Goal: Check status: Check status

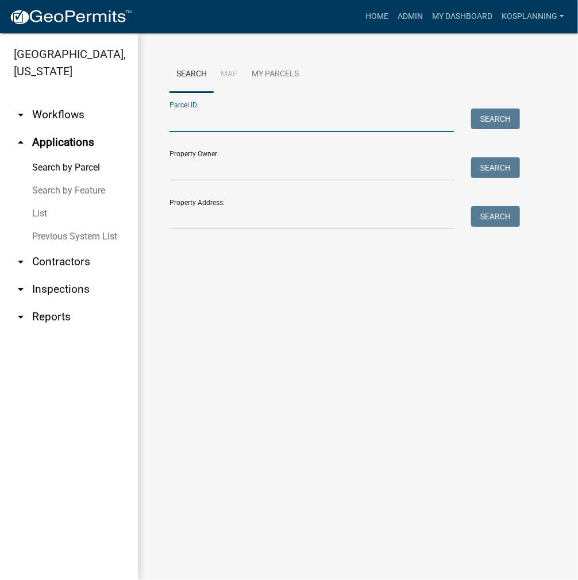
click at [226, 121] on input "Parcel ID:" at bounding box center [311, 121] width 284 height 24
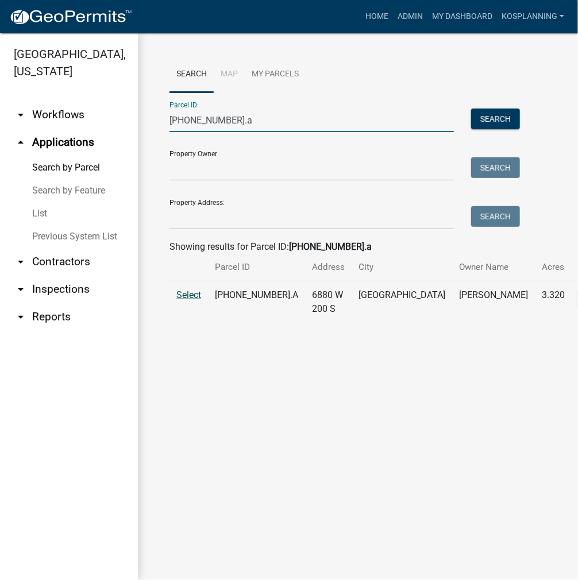
type input "[PHONE_NUMBER].a"
click at [180, 300] on span "Select" at bounding box center [188, 295] width 25 height 11
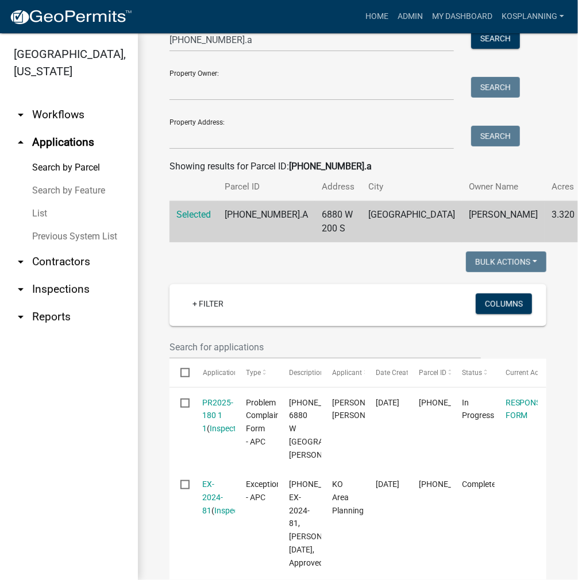
scroll to position [172, 0]
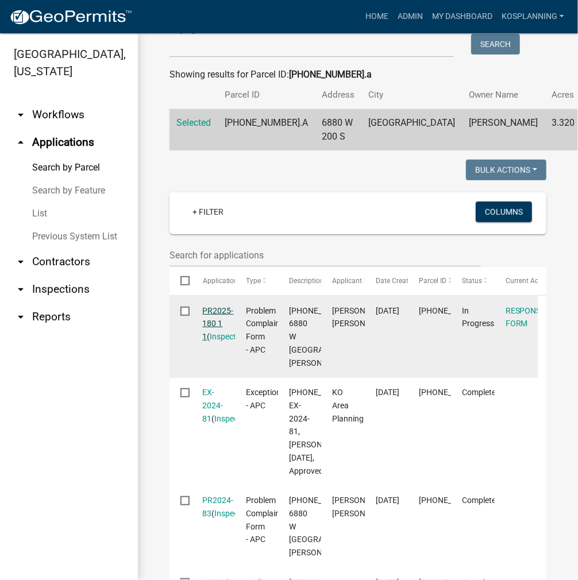
click at [215, 340] on link "PR2025-180 1 1" at bounding box center [218, 324] width 31 height 36
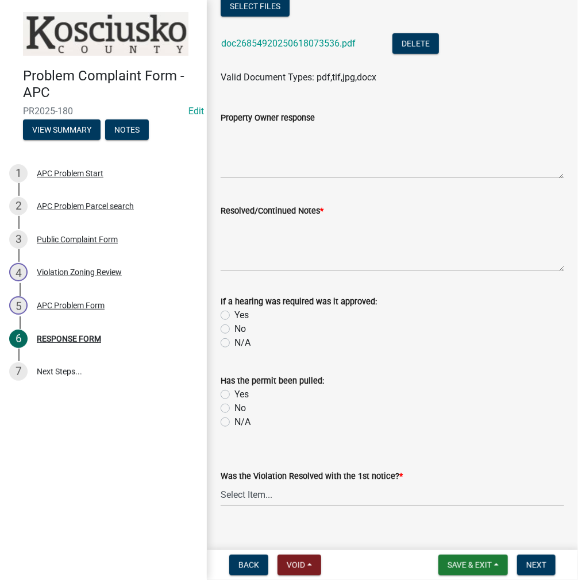
scroll to position [57, 0]
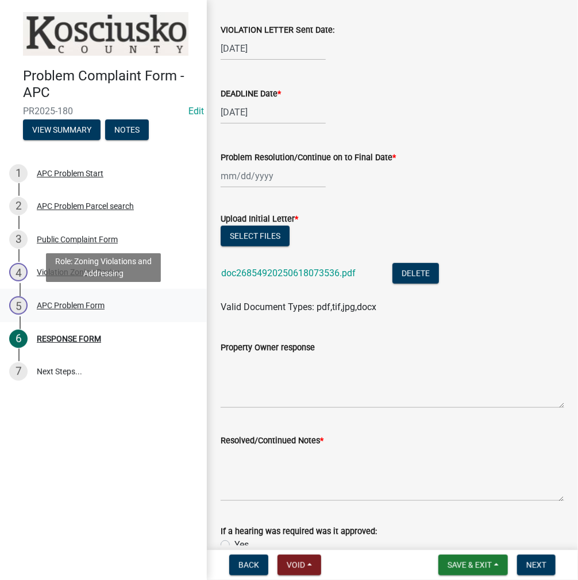
click at [68, 311] on div "5 APC Problem Form" at bounding box center [98, 305] width 179 height 18
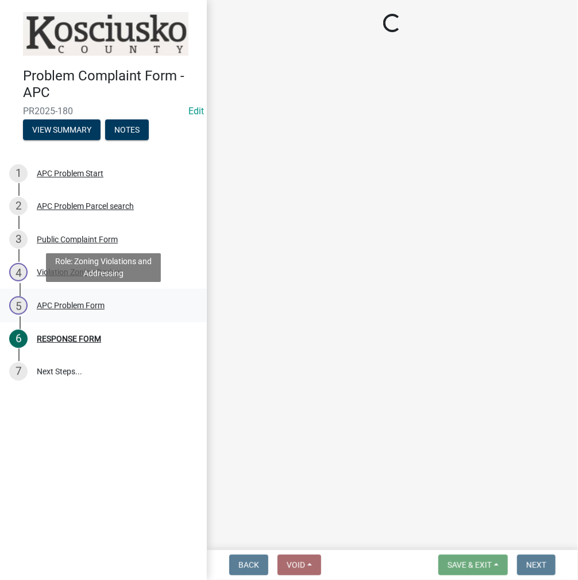
scroll to position [0, 0]
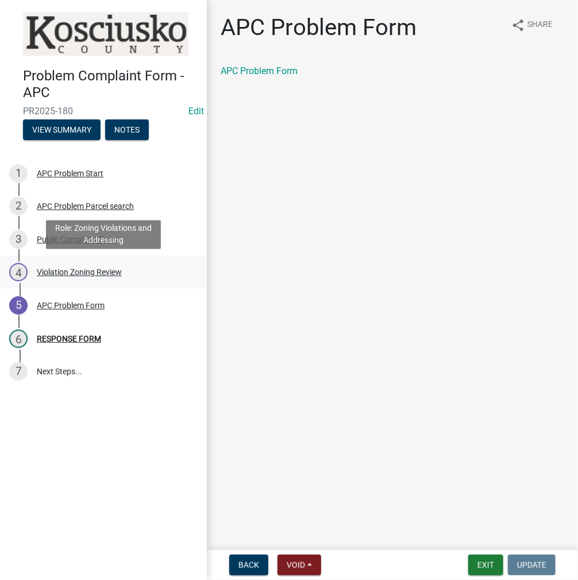
click at [76, 270] on div "Violation Zoning Review" at bounding box center [79, 272] width 85 height 8
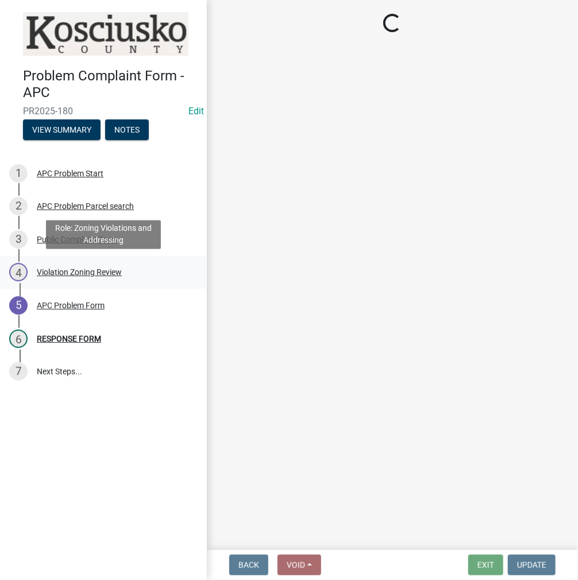
select select "ea119d11-e52e-4559-b746-af06211fe819"
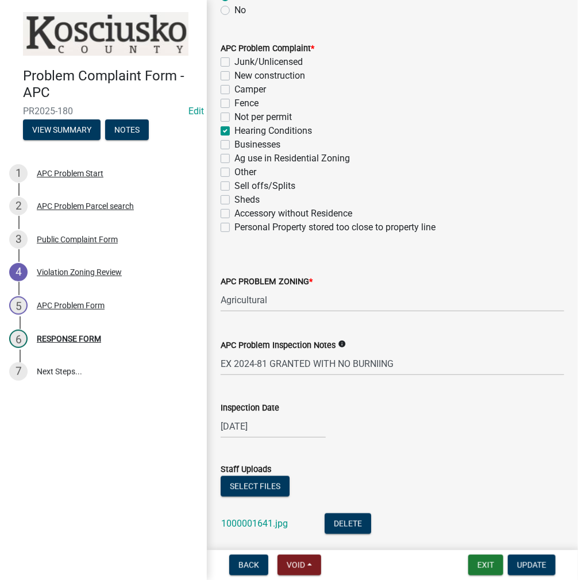
scroll to position [172, 0]
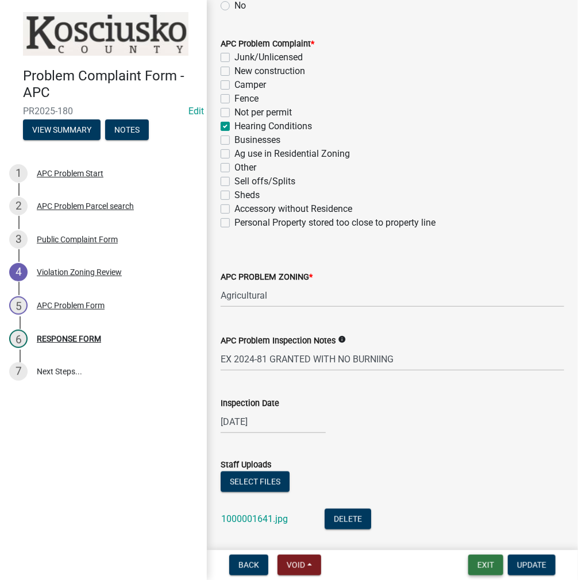
click at [487, 563] on button "Exit" at bounding box center [485, 565] width 35 height 21
